Goal: Use online tool/utility

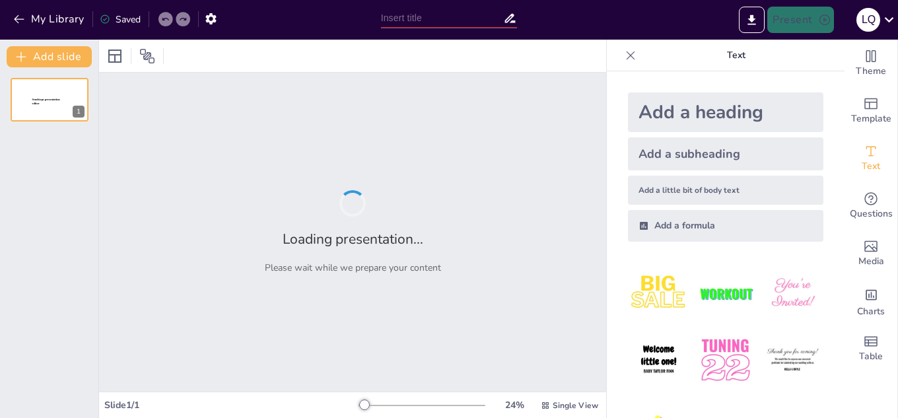
type input "contratos bancarios"
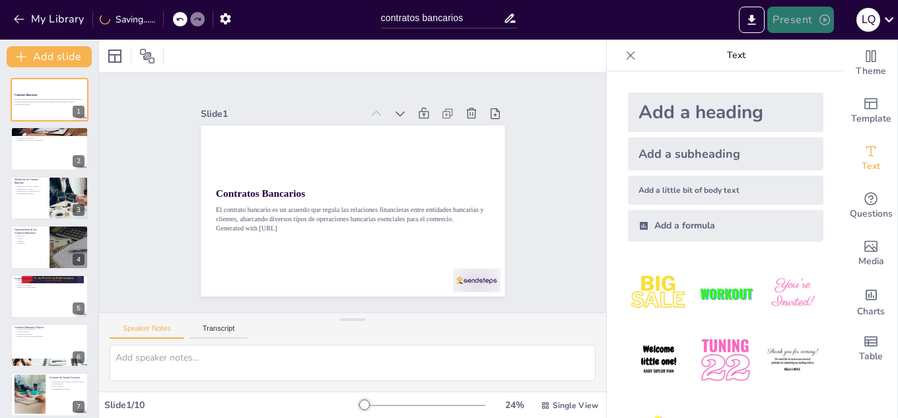
click at [804, 21] on button "Present" at bounding box center [800, 20] width 66 height 26
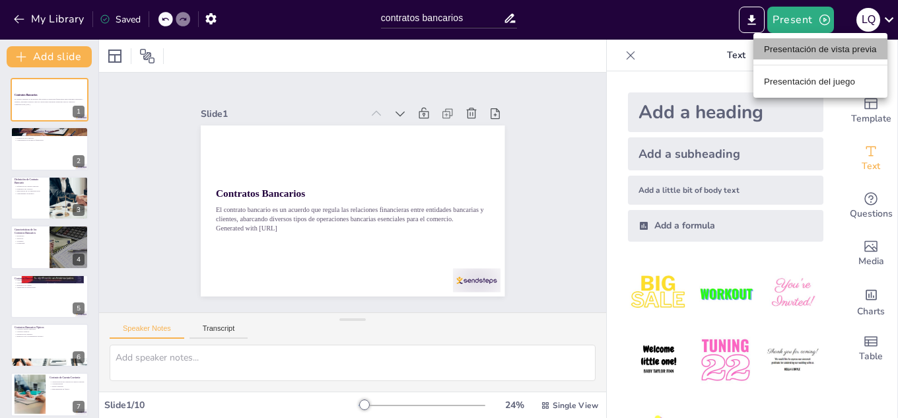
click at [856, 46] on font "Presentación de vista previa" at bounding box center [820, 49] width 113 height 10
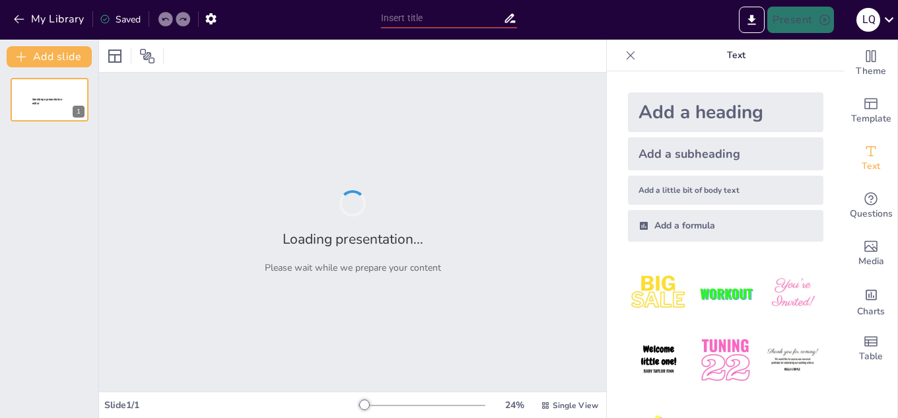
type input "contratos bancarios"
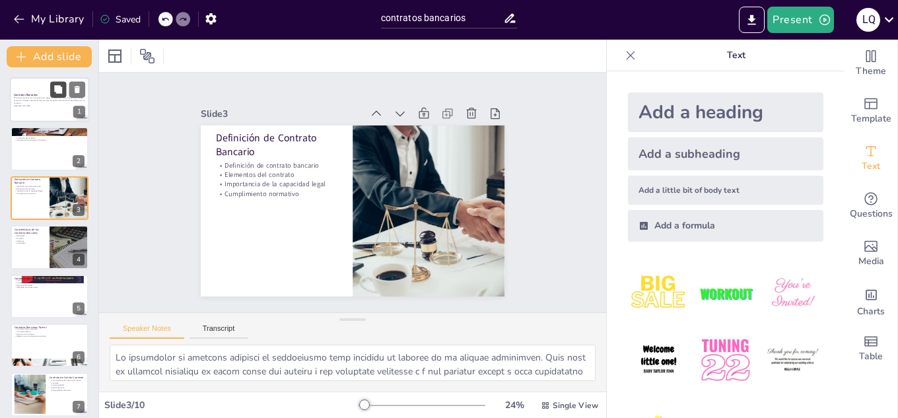
type textarea "Lor ipsumdolo sitametco adi elitseddoe temp in utlaboreetdolo ma al enimadmi, v…"
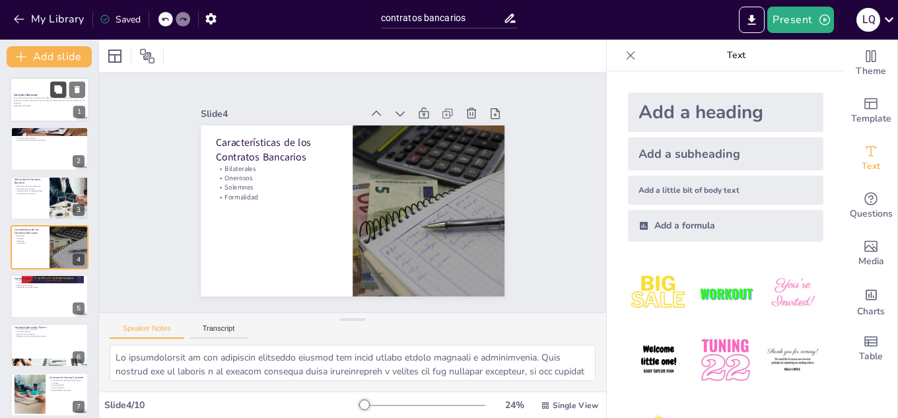
type textarea "Lor ipsumdolo sitametco adipiscingel seddoe temporincididun utlabo etd mag aliq…"
